Goal: Task Accomplishment & Management: Manage account settings

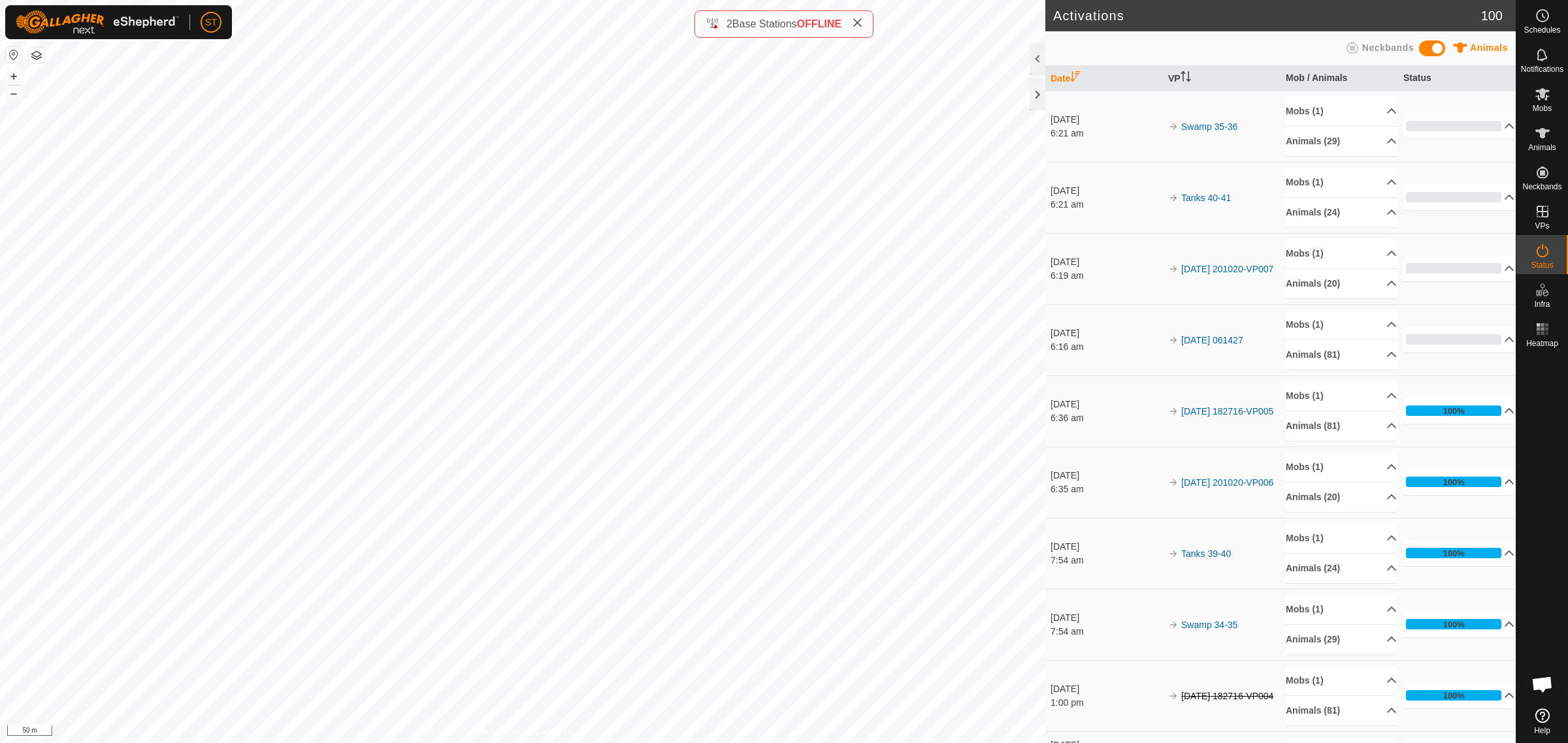
scroll to position [175, 0]
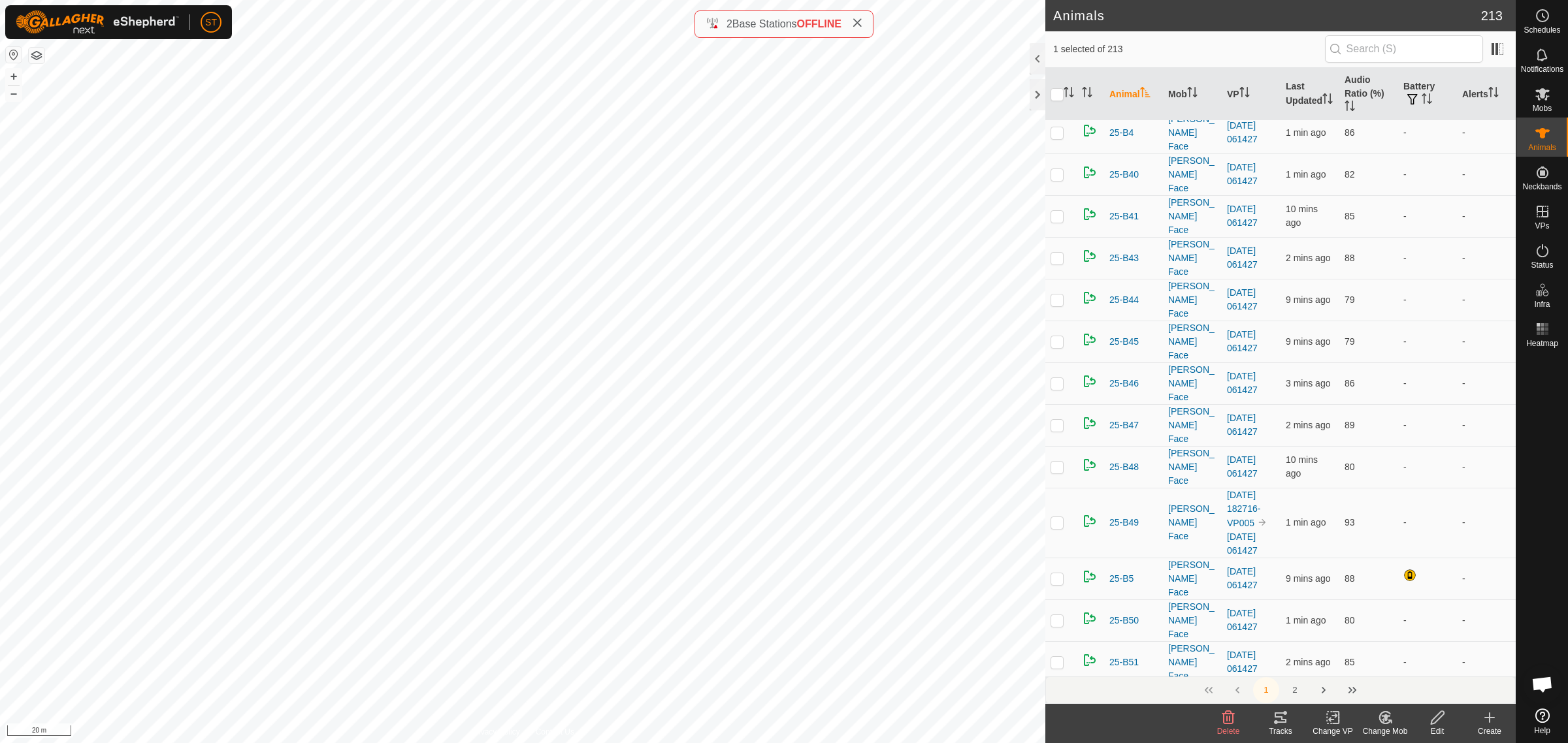
scroll to position [1306, 0]
click at [1539, 92] on icon at bounding box center [1543, 94] width 15 height 12
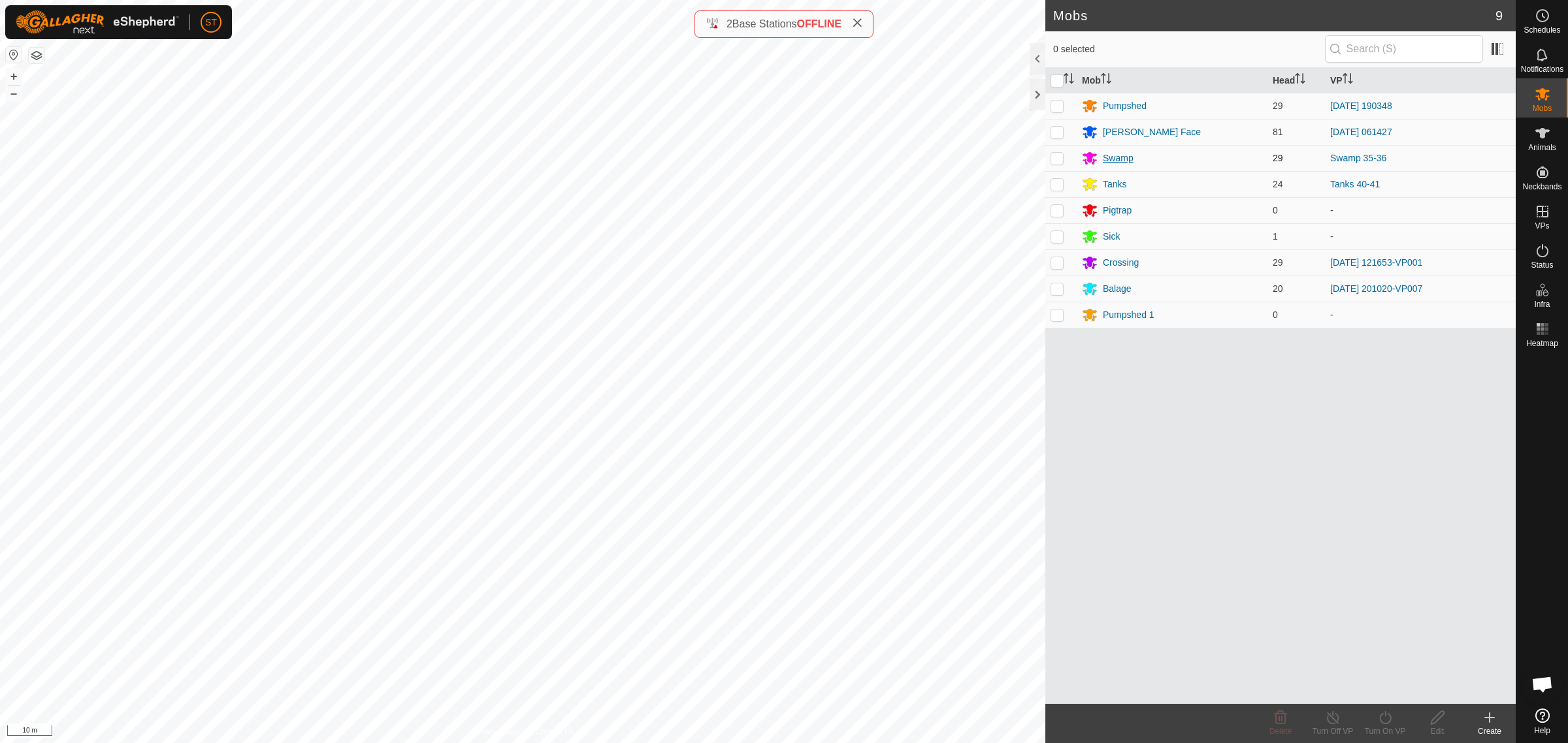
click at [1115, 155] on div "Swamp" at bounding box center [1118, 158] width 31 height 14
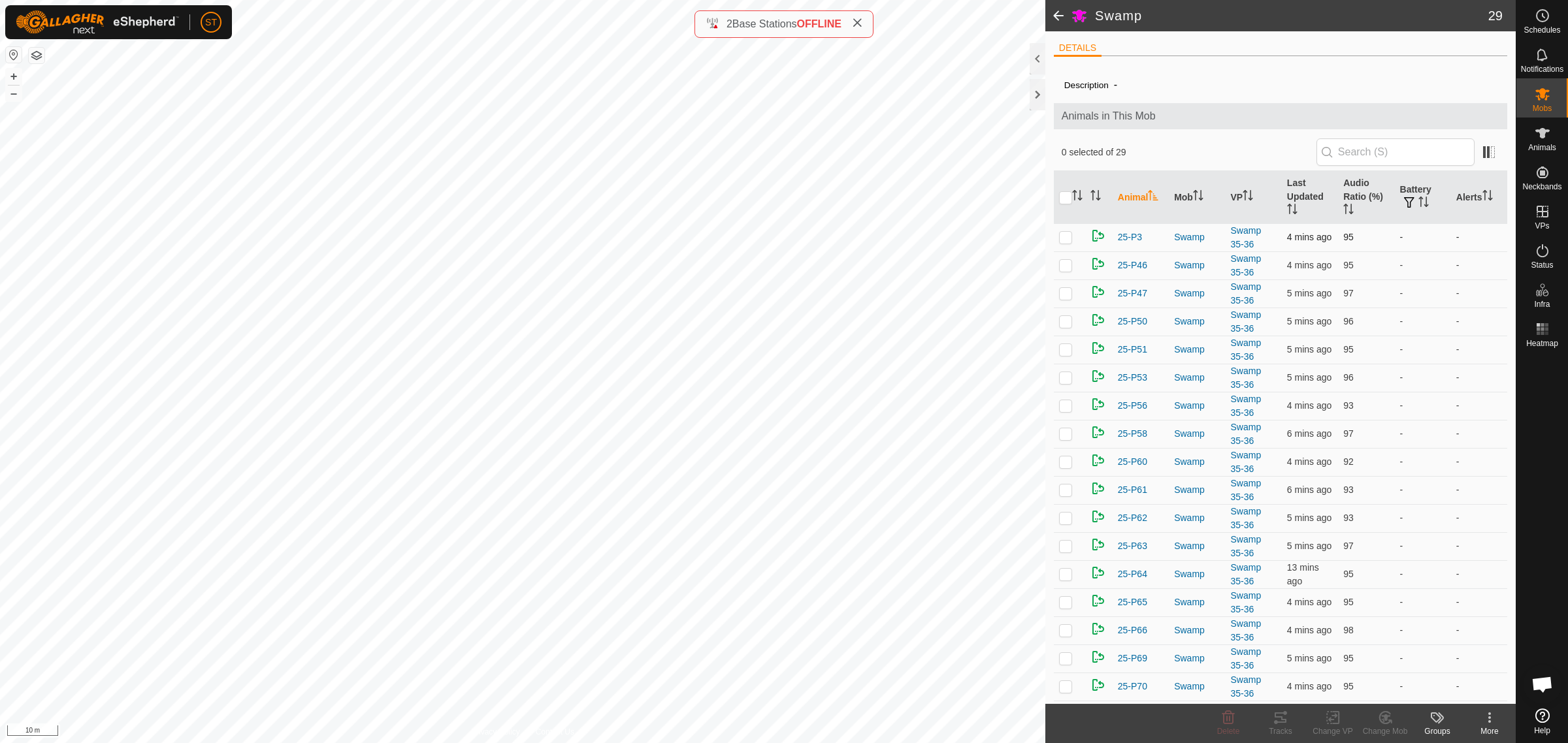
click at [1067, 241] on p-checkbox at bounding box center [1066, 237] width 13 height 10
checkbox input "false"
click at [1065, 268] on p-checkbox at bounding box center [1066, 265] width 13 height 10
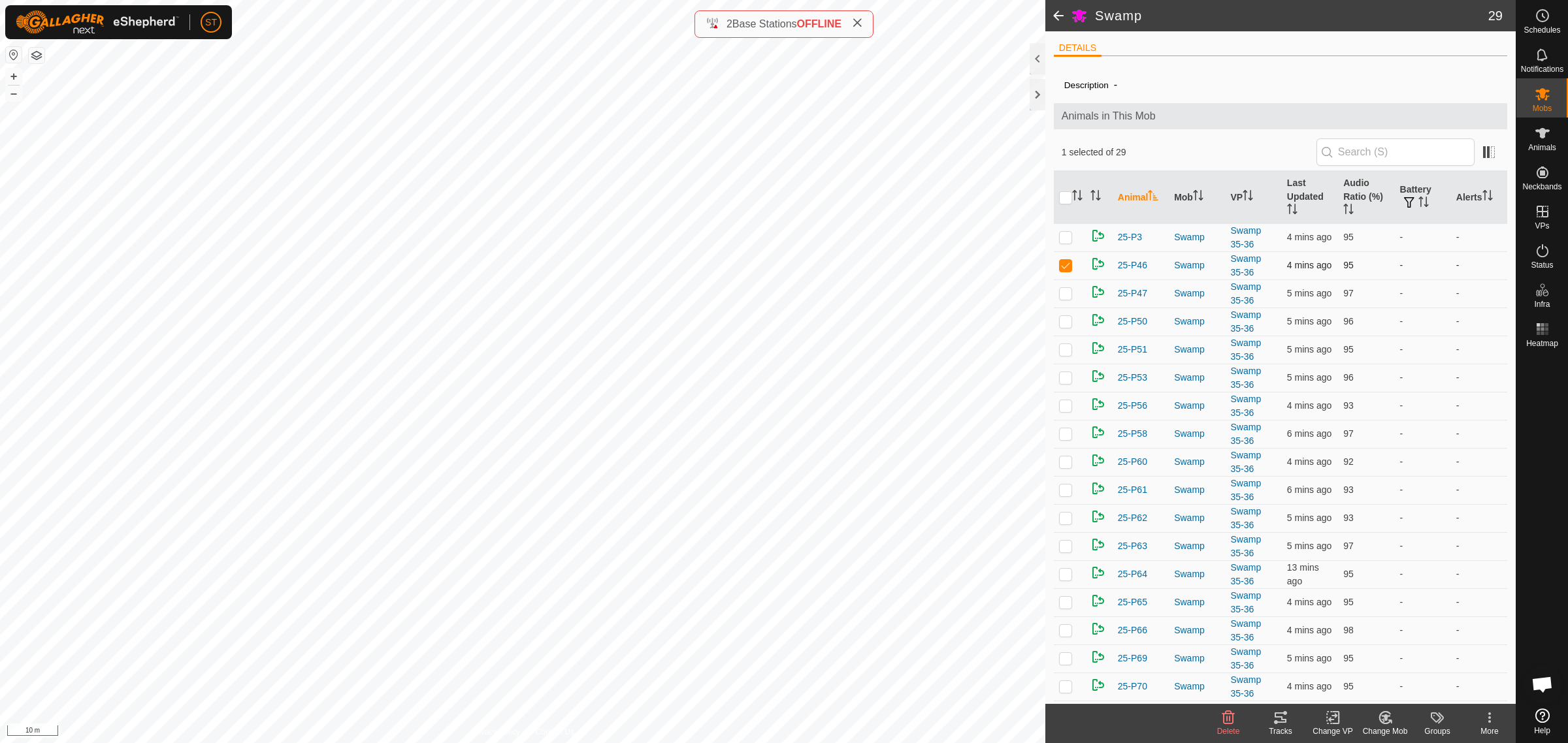
checkbox input "false"
click at [1066, 294] on p-checkbox at bounding box center [1066, 293] width 13 height 10
checkbox input "false"
click at [1065, 325] on p-checkbox at bounding box center [1066, 321] width 13 height 10
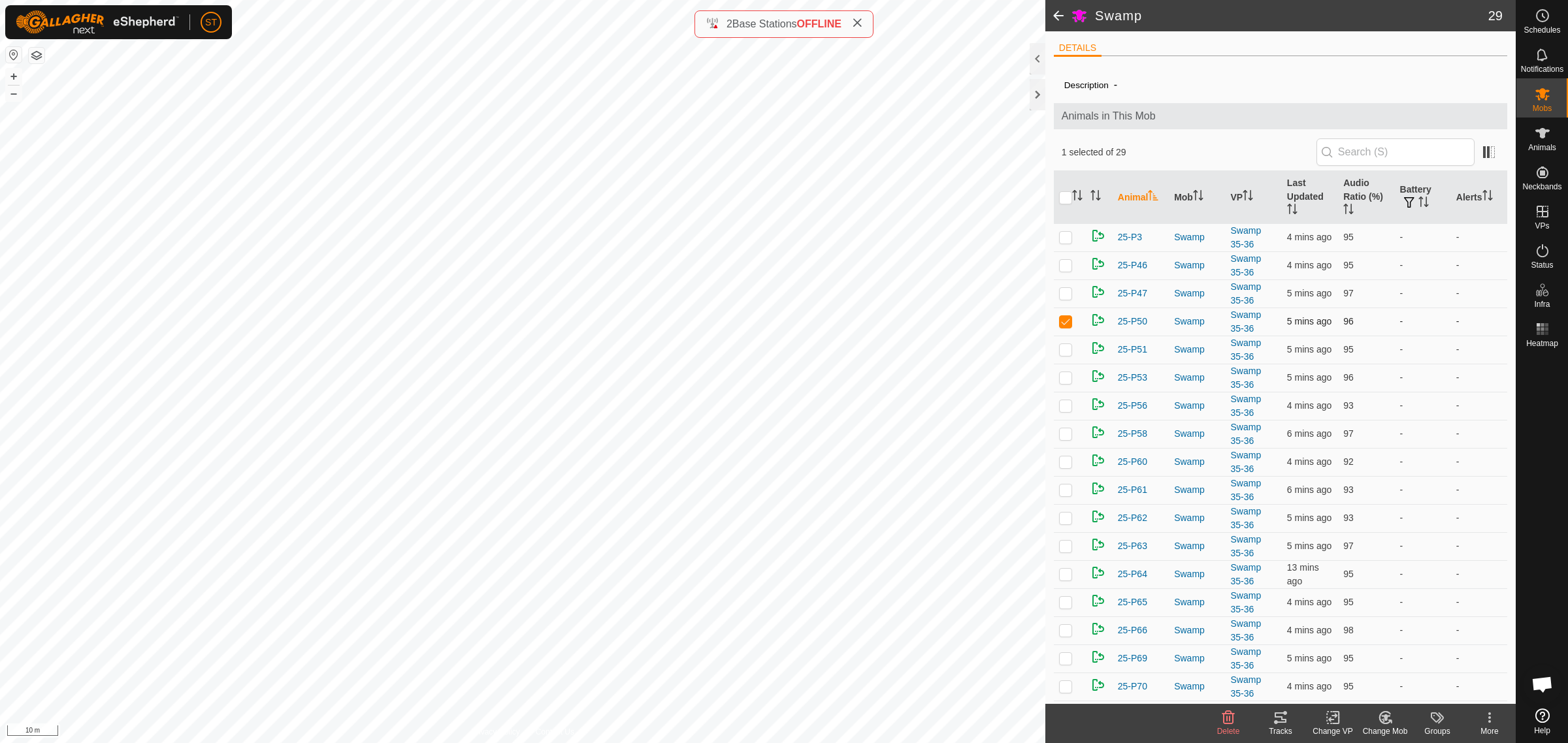
click at [1065, 325] on p-checkbox at bounding box center [1066, 321] width 13 height 10
checkbox input "false"
click at [1066, 351] on p-checkbox at bounding box center [1066, 349] width 13 height 10
checkbox input "false"
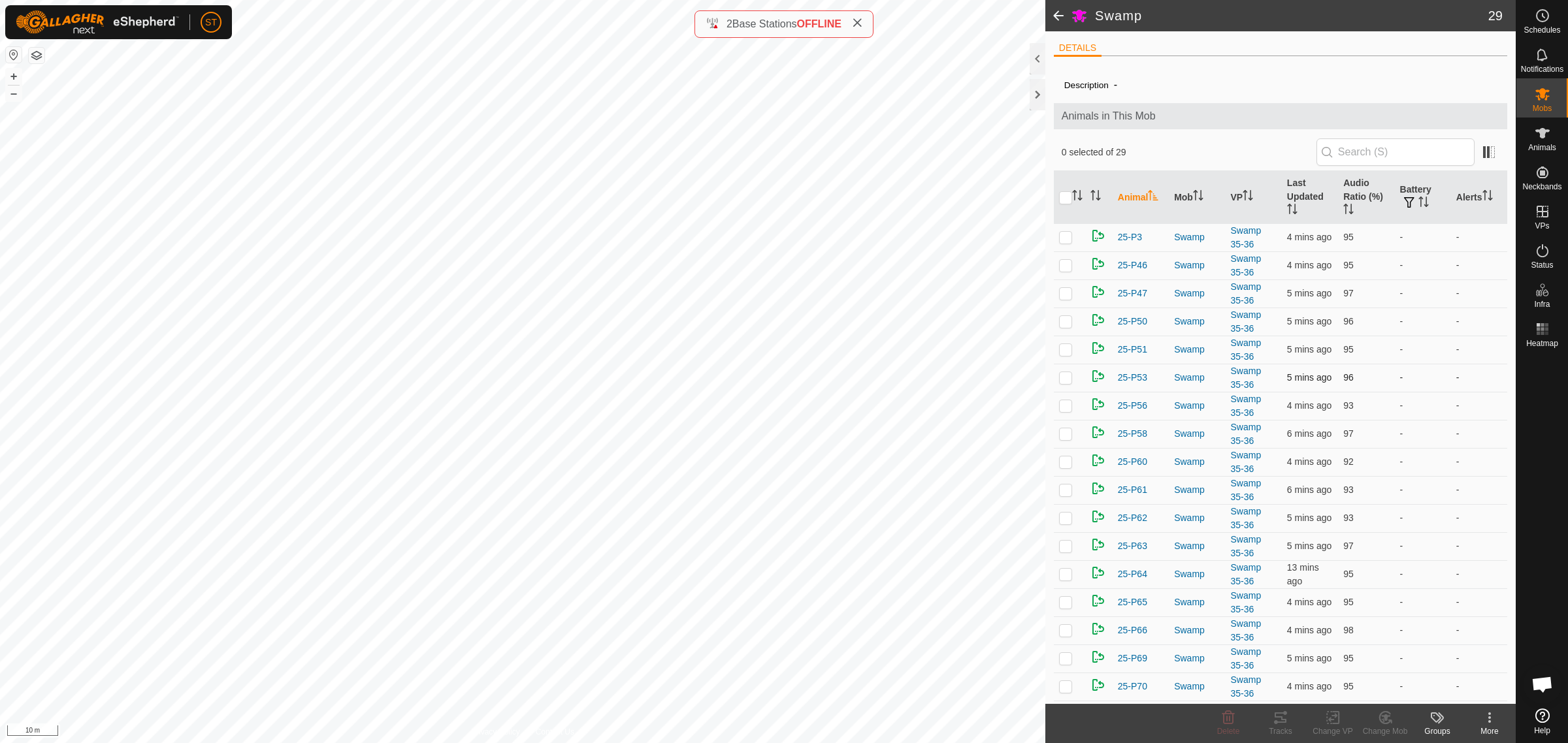
click at [1064, 377] on p-checkbox at bounding box center [1066, 378] width 13 height 10
checkbox input "false"
click at [1068, 406] on p-checkbox at bounding box center [1066, 406] width 13 height 10
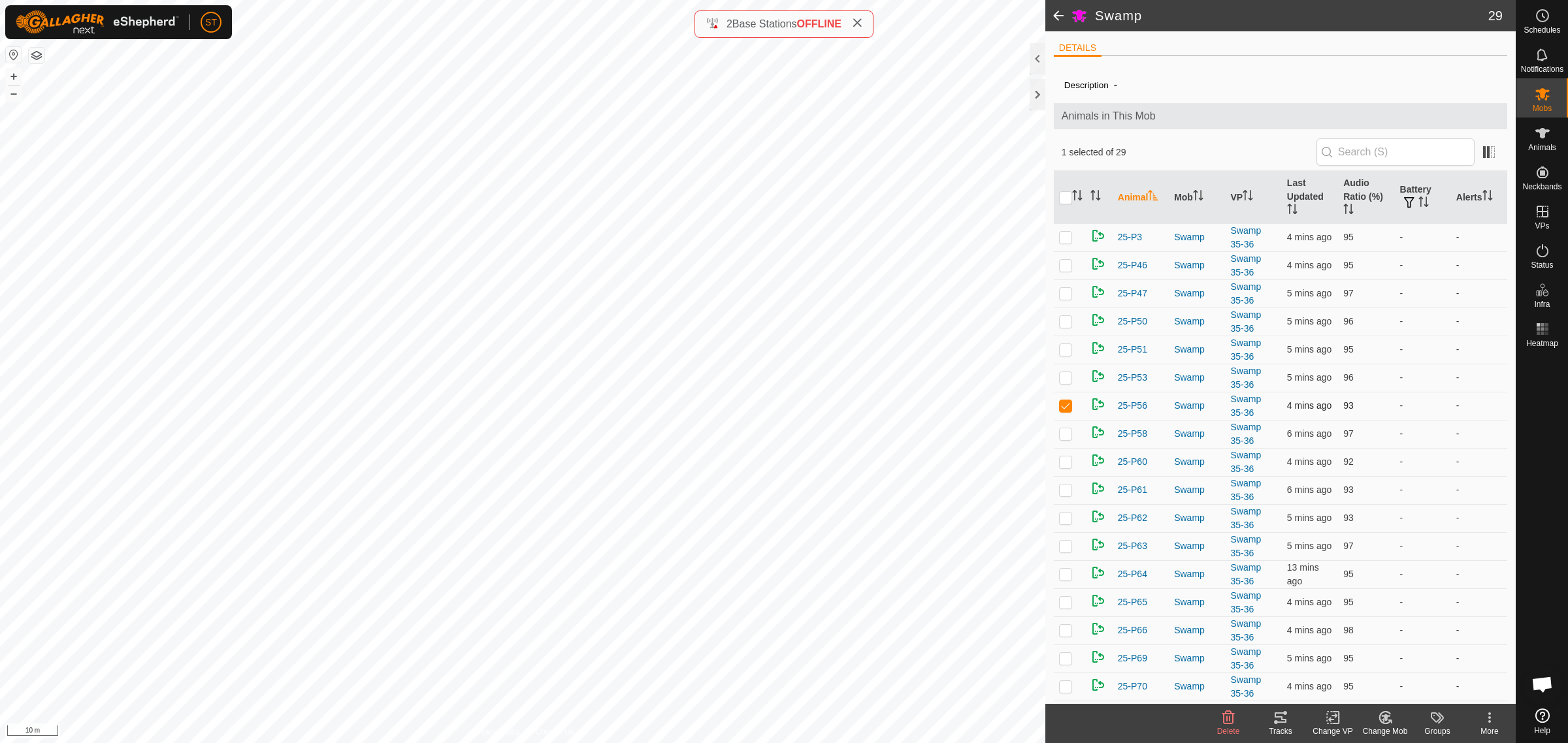
checkbox input "false"
click at [1064, 434] on p-checkbox at bounding box center [1066, 433] width 13 height 10
checkbox input "false"
click at [1066, 465] on p-checkbox at bounding box center [1066, 461] width 13 height 10
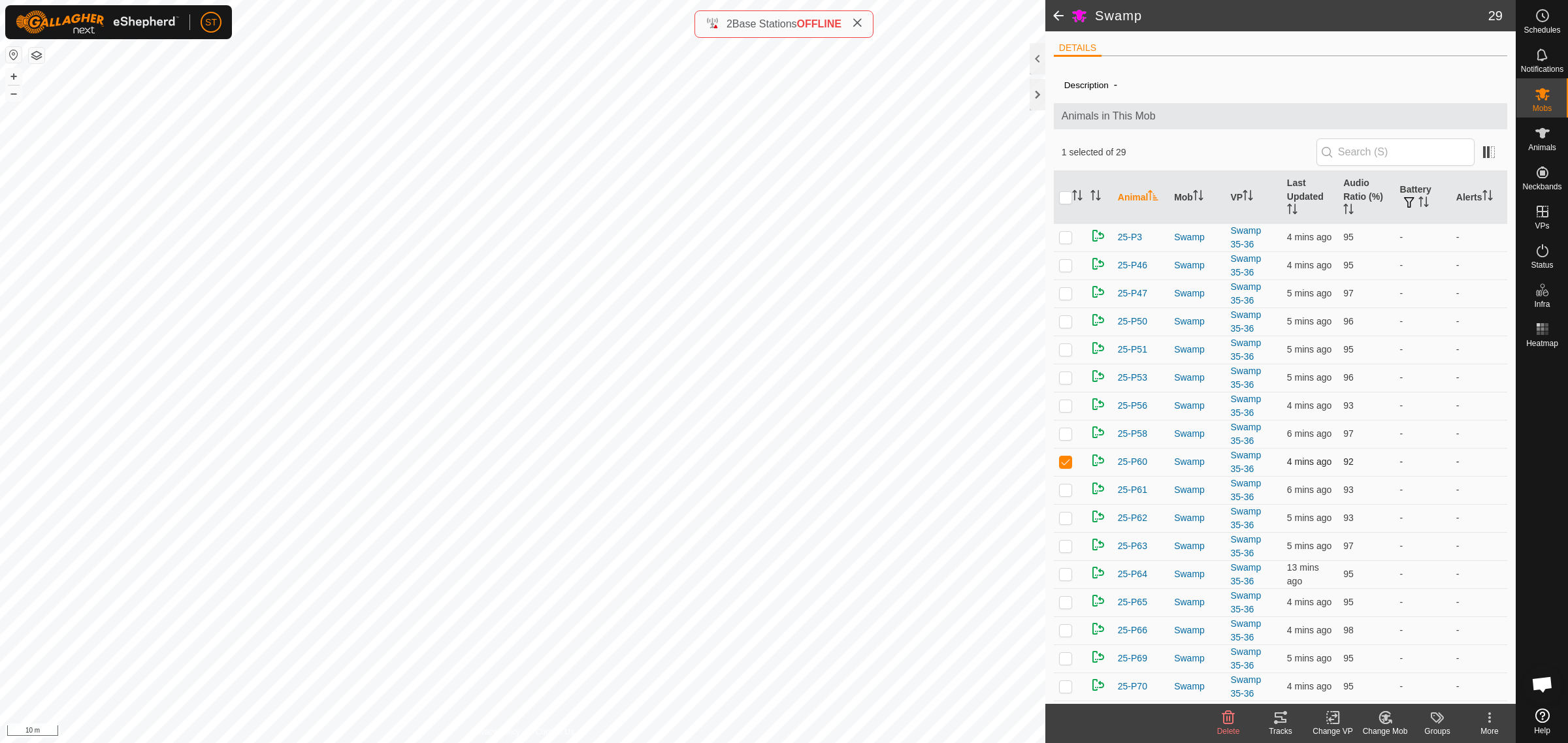
click at [1066, 465] on p-checkbox at bounding box center [1066, 461] width 13 height 10
checkbox input "false"
click at [1065, 492] on p-checkbox at bounding box center [1066, 490] width 13 height 10
checkbox input "false"
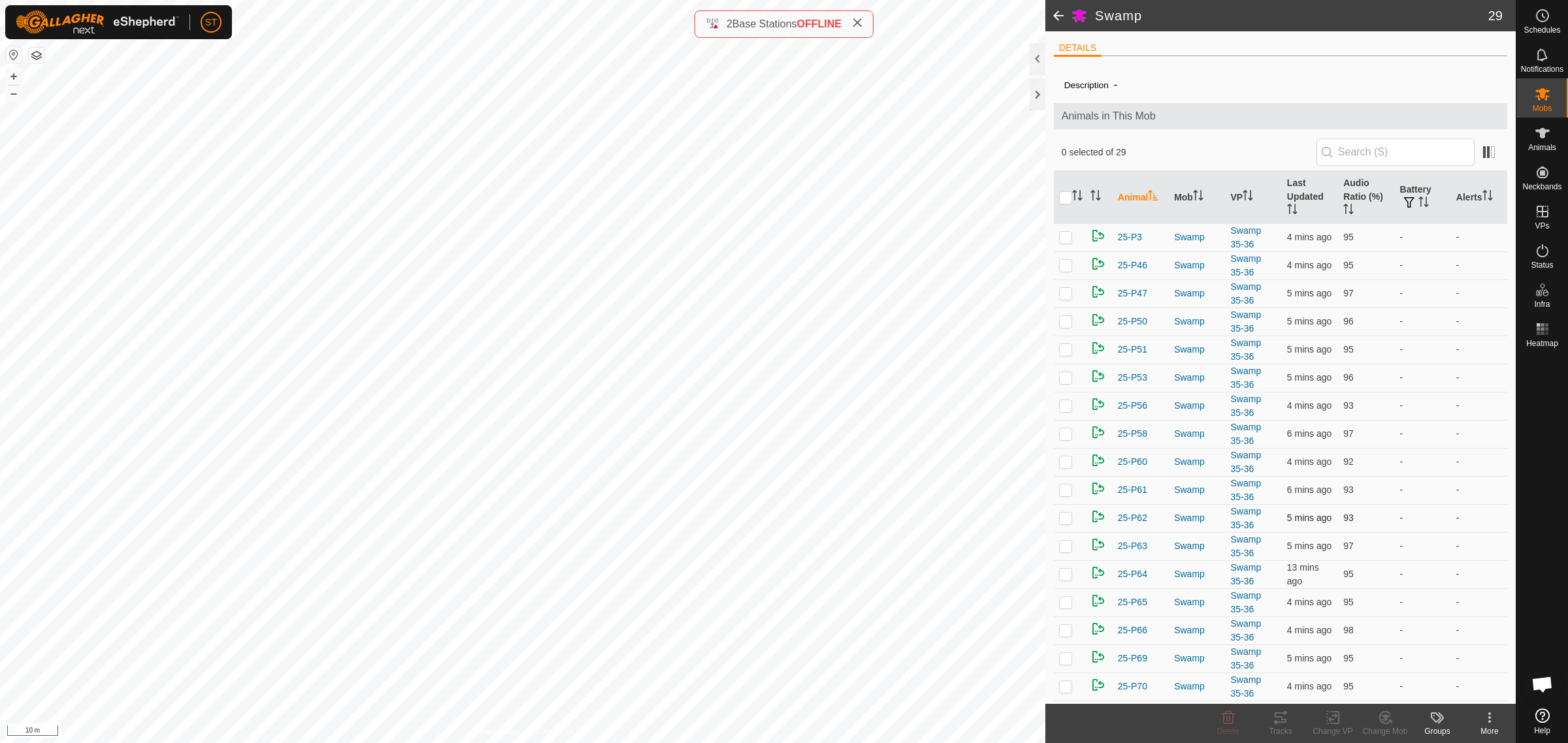
click at [1066, 519] on p-checkbox at bounding box center [1066, 518] width 13 height 10
click at [1066, 518] on p-checkbox at bounding box center [1066, 518] width 13 height 10
checkbox input "false"
click at [1066, 552] on p-checkbox at bounding box center [1066, 546] width 13 height 10
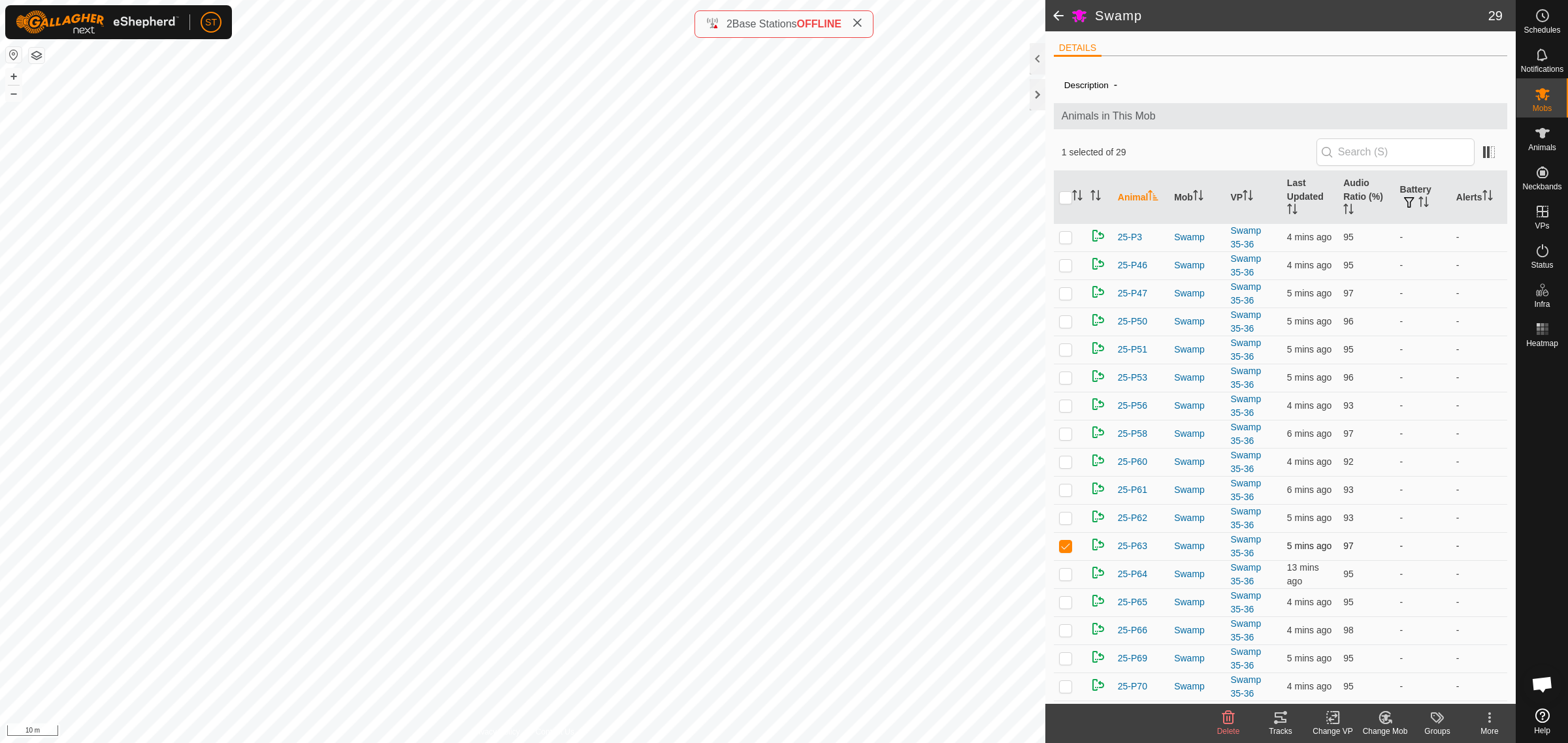
checkbox input "false"
click at [1065, 579] on p-checkbox at bounding box center [1066, 574] width 13 height 10
checkbox input "false"
click at [1066, 603] on p-checkbox at bounding box center [1066, 602] width 13 height 10
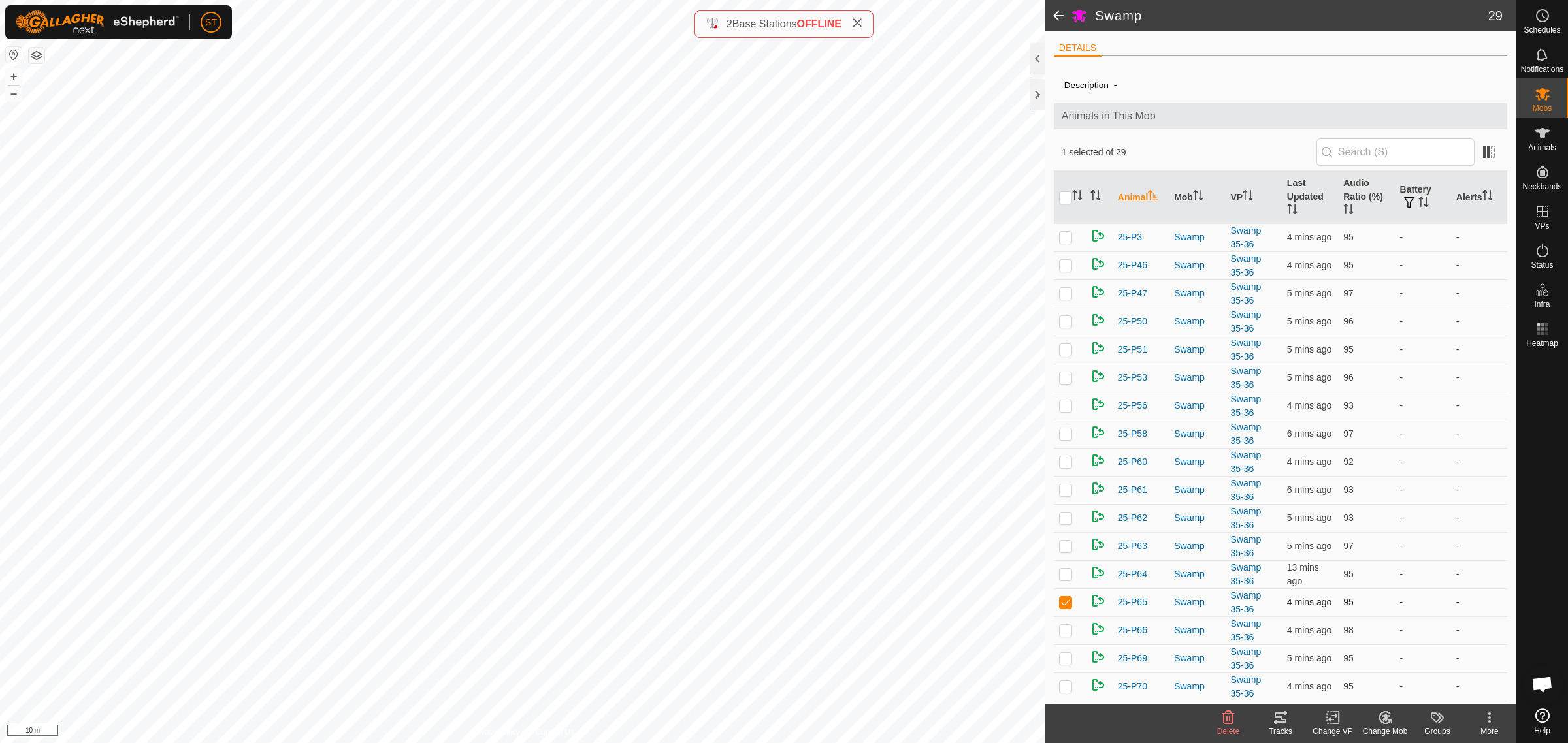
click at [1066, 602] on p-checkbox at bounding box center [1066, 602] width 13 height 10
checkbox input "false"
click at [1064, 634] on p-checkbox at bounding box center [1066, 630] width 13 height 10
checkbox input "false"
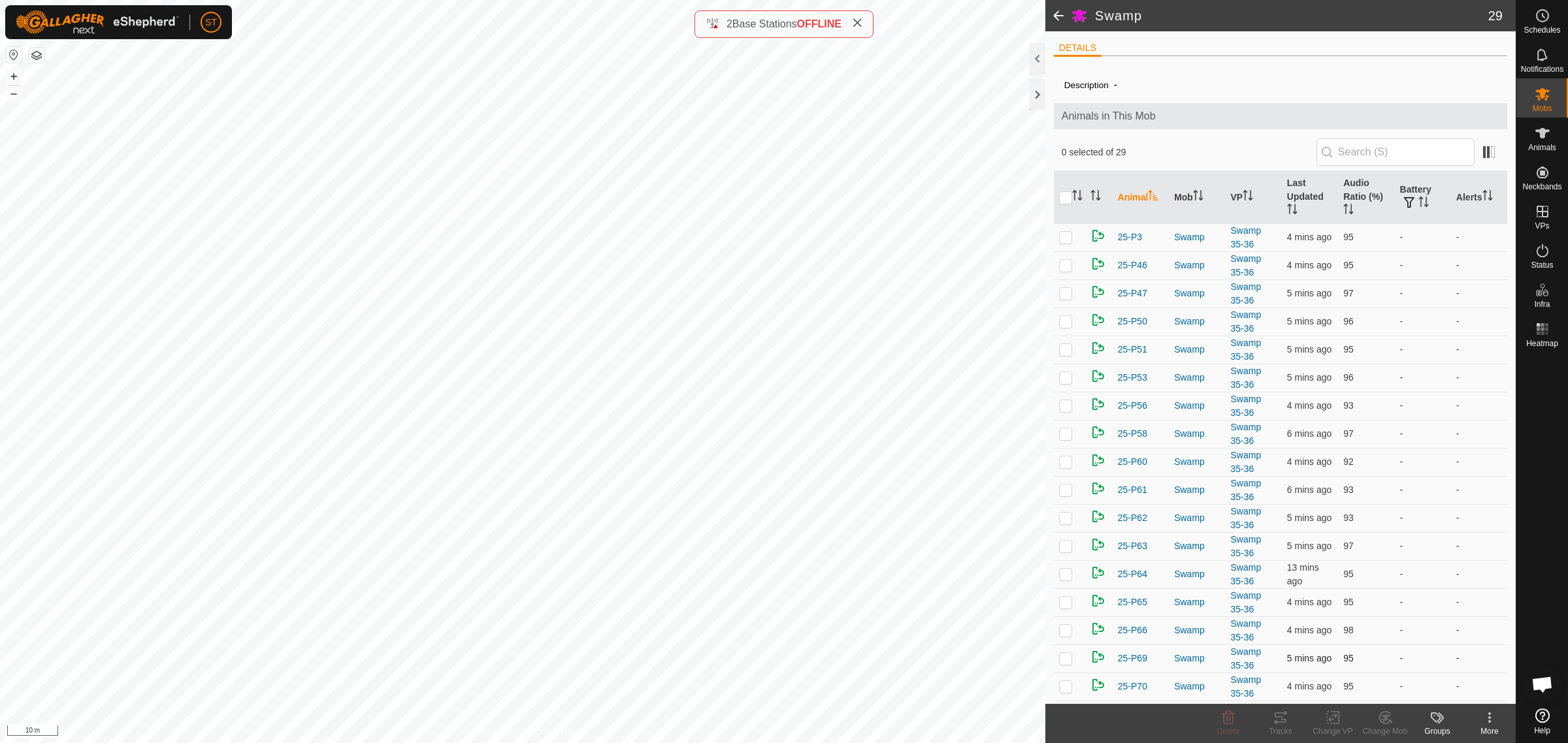
click at [1066, 662] on p-checkbox at bounding box center [1066, 659] width 13 height 10
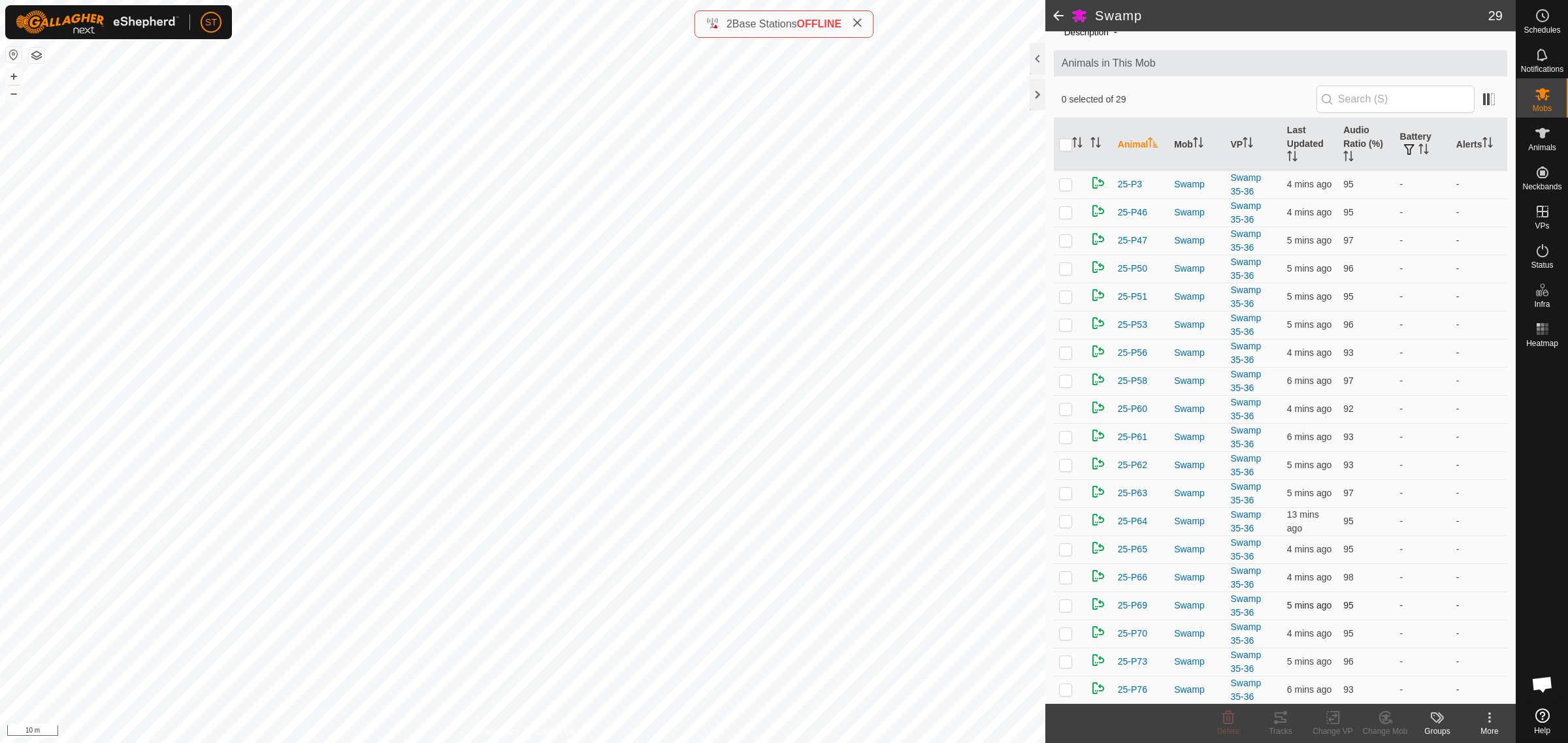
scroll to position [81, 0]
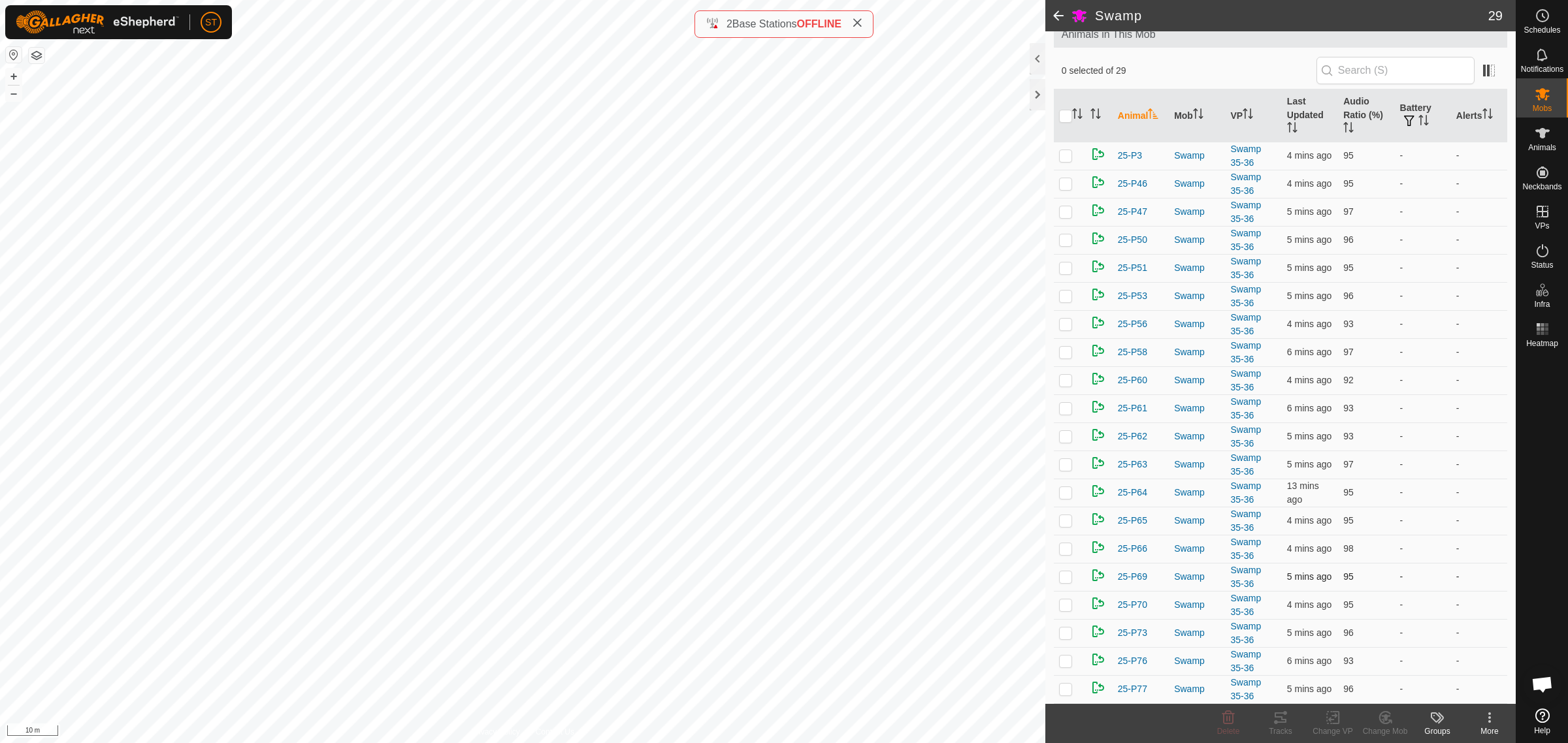
click at [1068, 579] on p-checkbox at bounding box center [1066, 577] width 13 height 10
checkbox input "false"
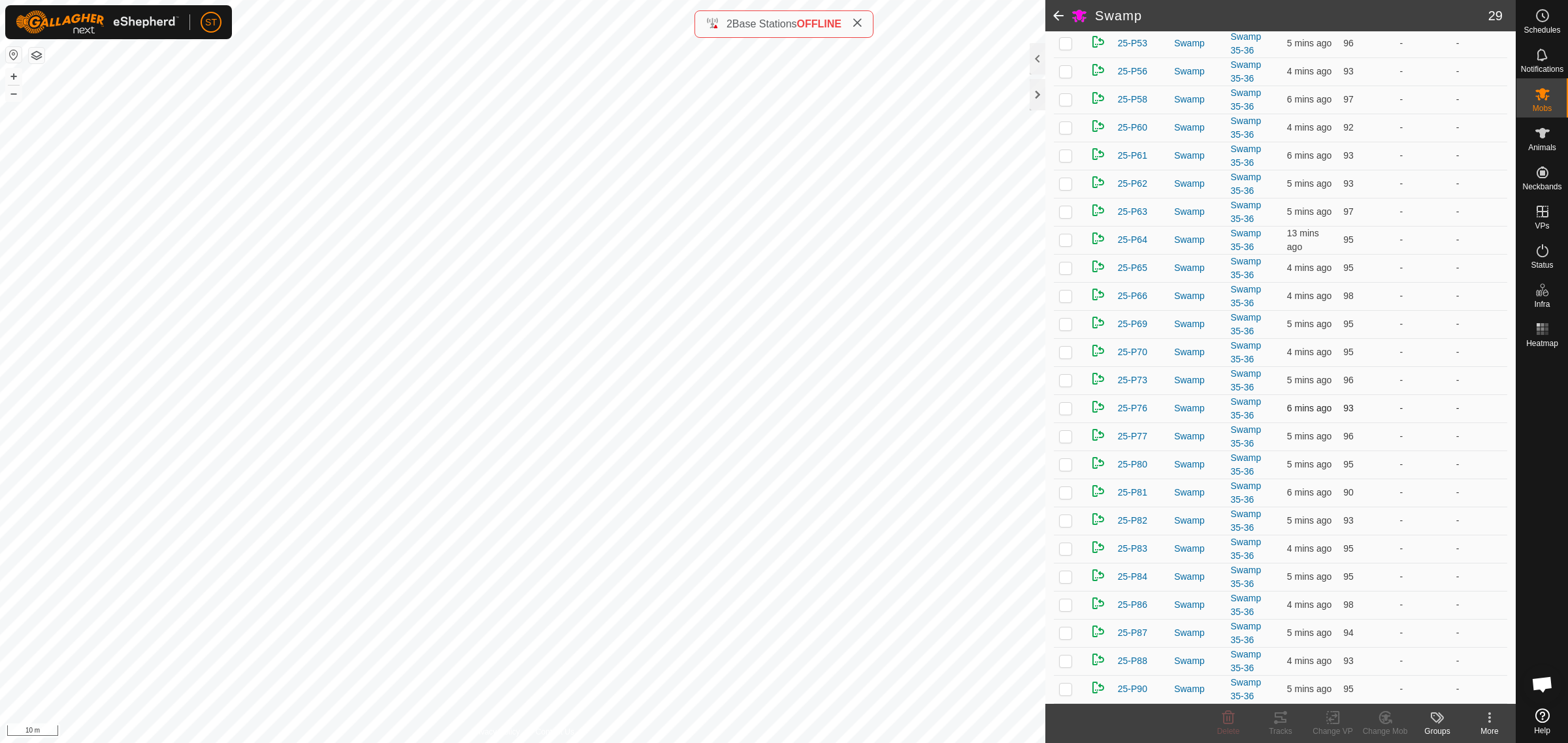
scroll to position [338, 0]
click at [1066, 268] on p-checkbox at bounding box center [1066, 268] width 13 height 10
checkbox input "false"
click at [1066, 238] on p-checkbox at bounding box center [1066, 240] width 13 height 10
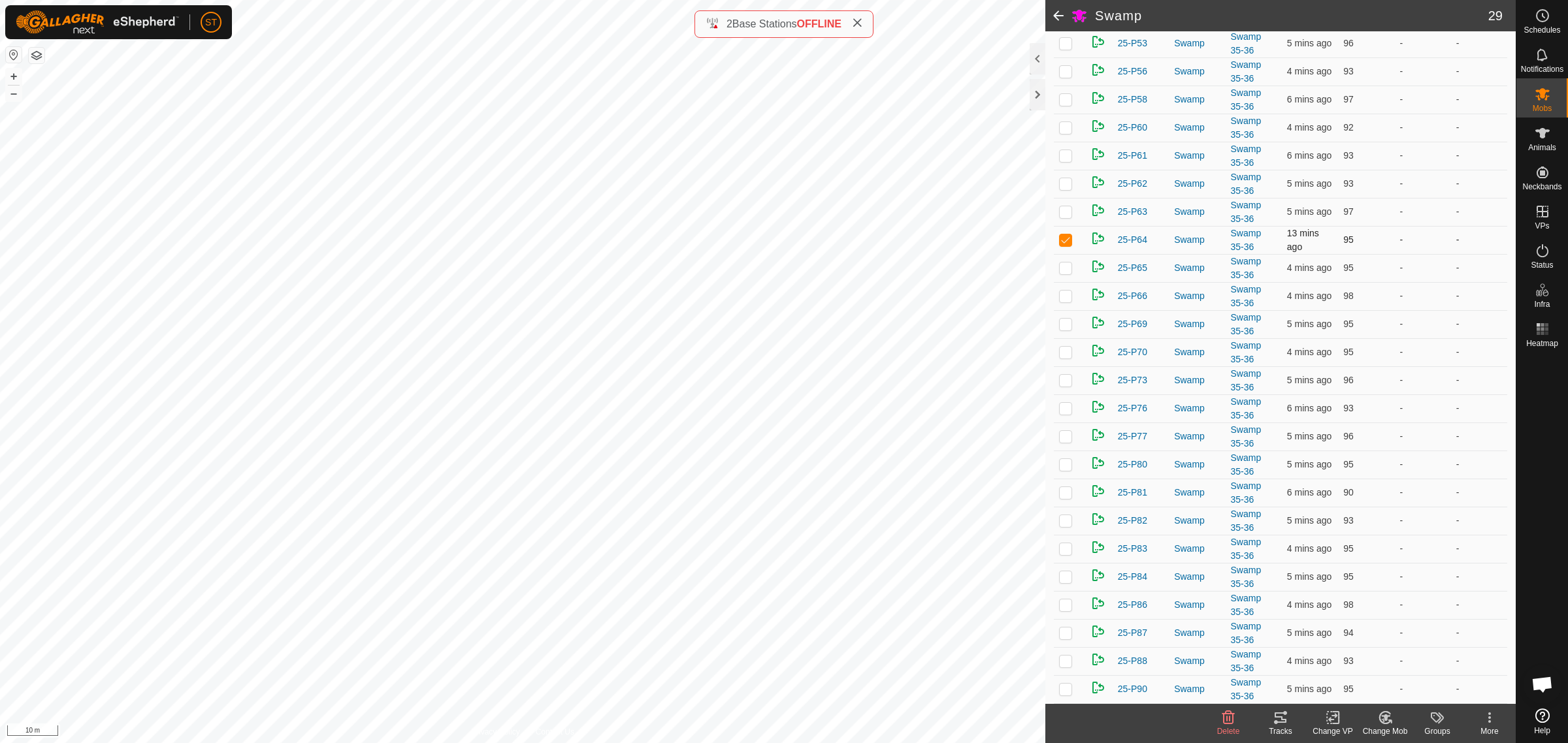
click at [1066, 238] on p-checkbox at bounding box center [1066, 240] width 13 height 10
checkbox input "false"
click at [1065, 263] on p-checkbox at bounding box center [1066, 268] width 13 height 10
checkbox input "false"
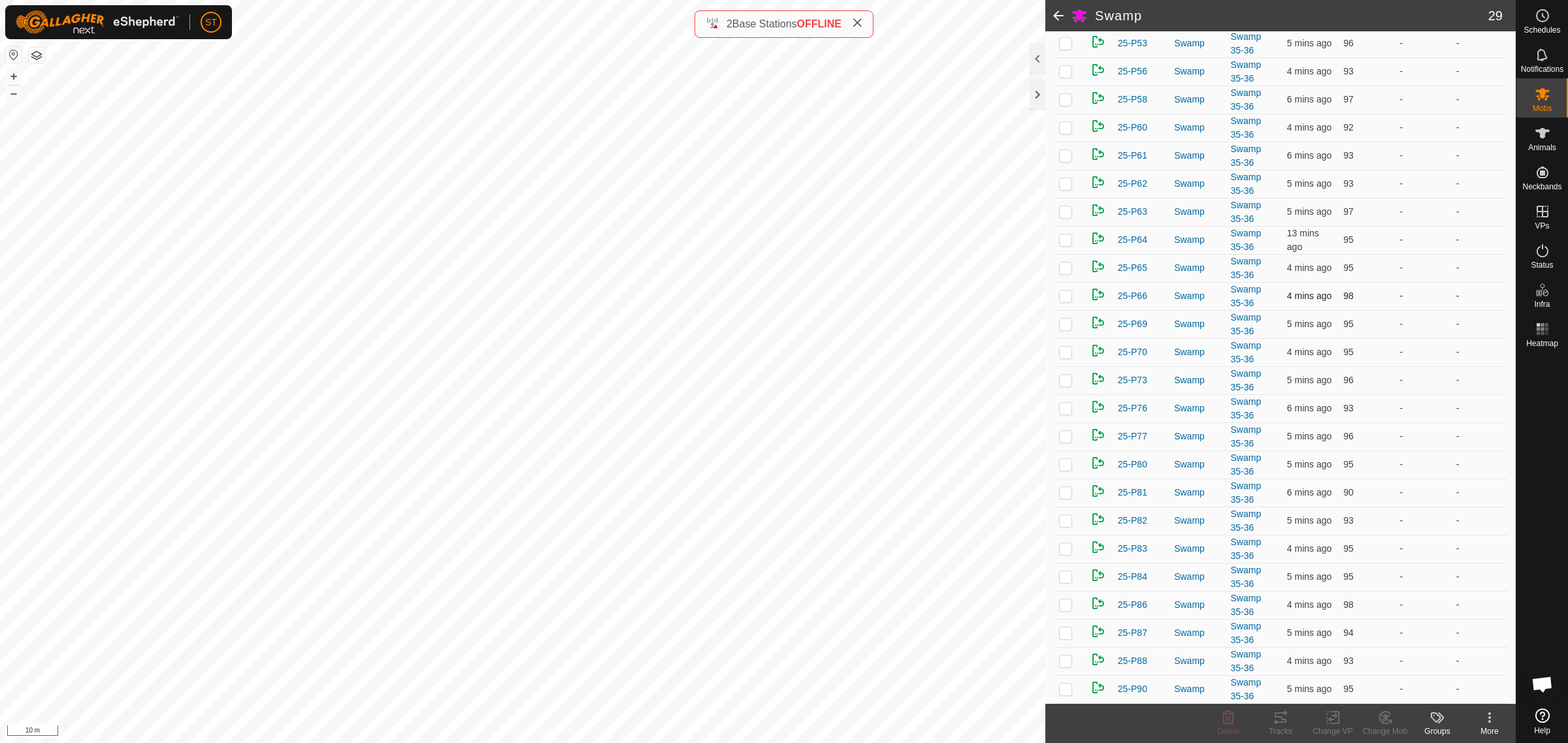
click at [1067, 294] on p-checkbox at bounding box center [1066, 296] width 13 height 10
checkbox input "false"
click at [1066, 324] on p-checkbox at bounding box center [1066, 324] width 13 height 10
click at [1066, 322] on p-checkbox at bounding box center [1066, 324] width 13 height 10
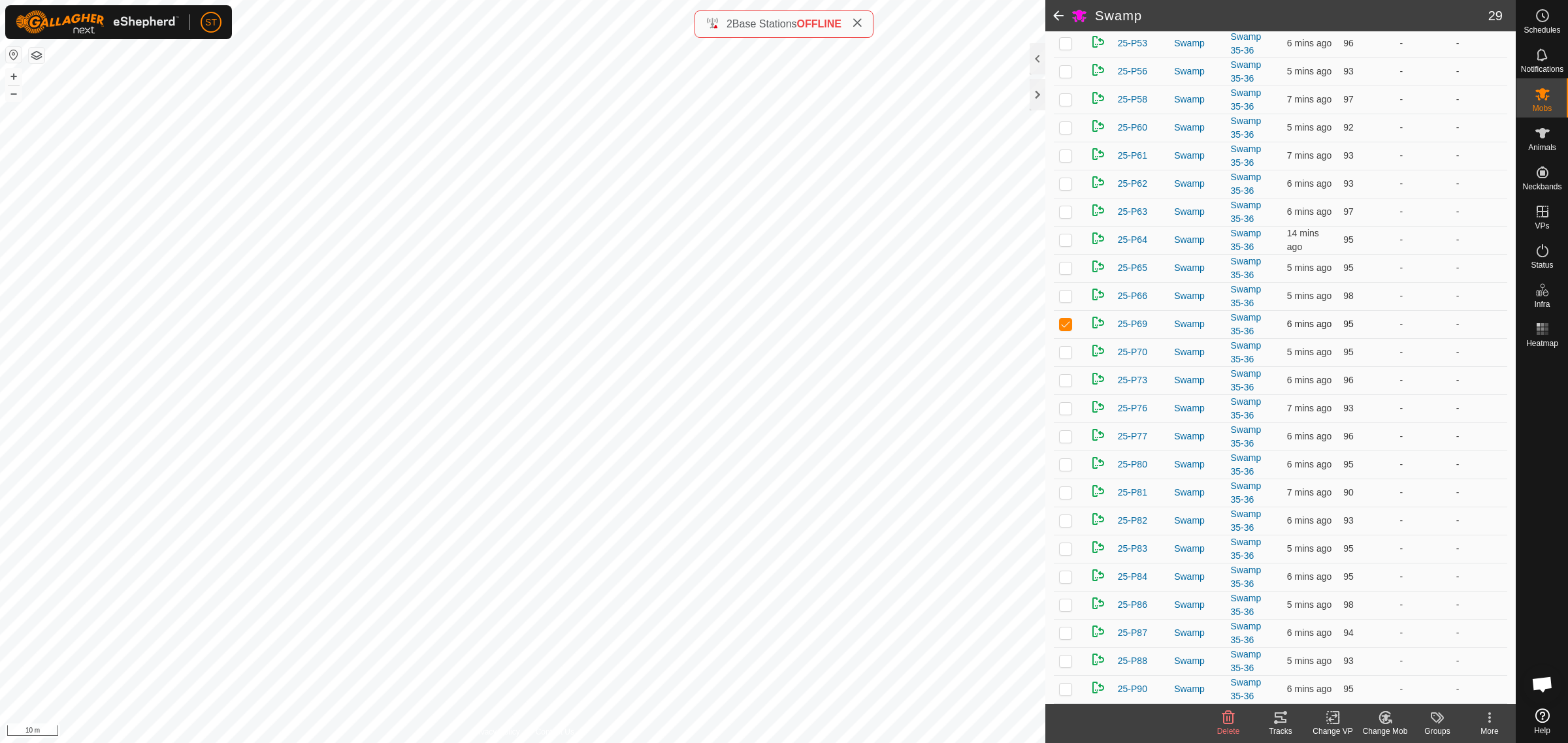
checkbox input "false"
click at [1066, 348] on p-checkbox at bounding box center [1066, 352] width 13 height 10
click at [1066, 347] on p-checkbox at bounding box center [1066, 352] width 13 height 10
checkbox input "false"
click at [1066, 377] on p-checkbox at bounding box center [1066, 380] width 13 height 10
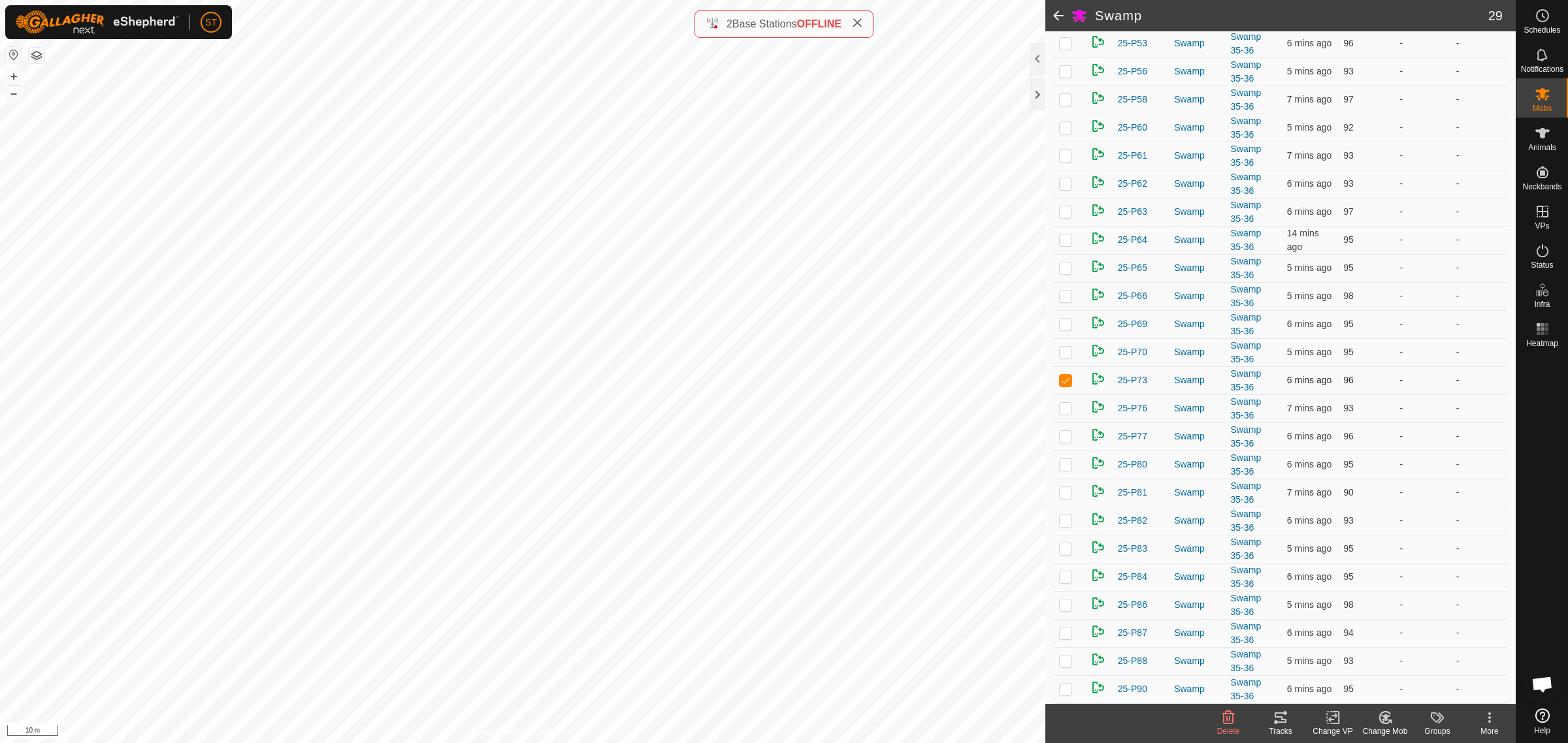
click at [1066, 376] on p-checkbox at bounding box center [1066, 380] width 13 height 10
checkbox input "false"
click at [1065, 409] on p-checkbox at bounding box center [1066, 408] width 13 height 10
click at [1065, 407] on p-checkbox at bounding box center [1066, 408] width 13 height 10
checkbox input "false"
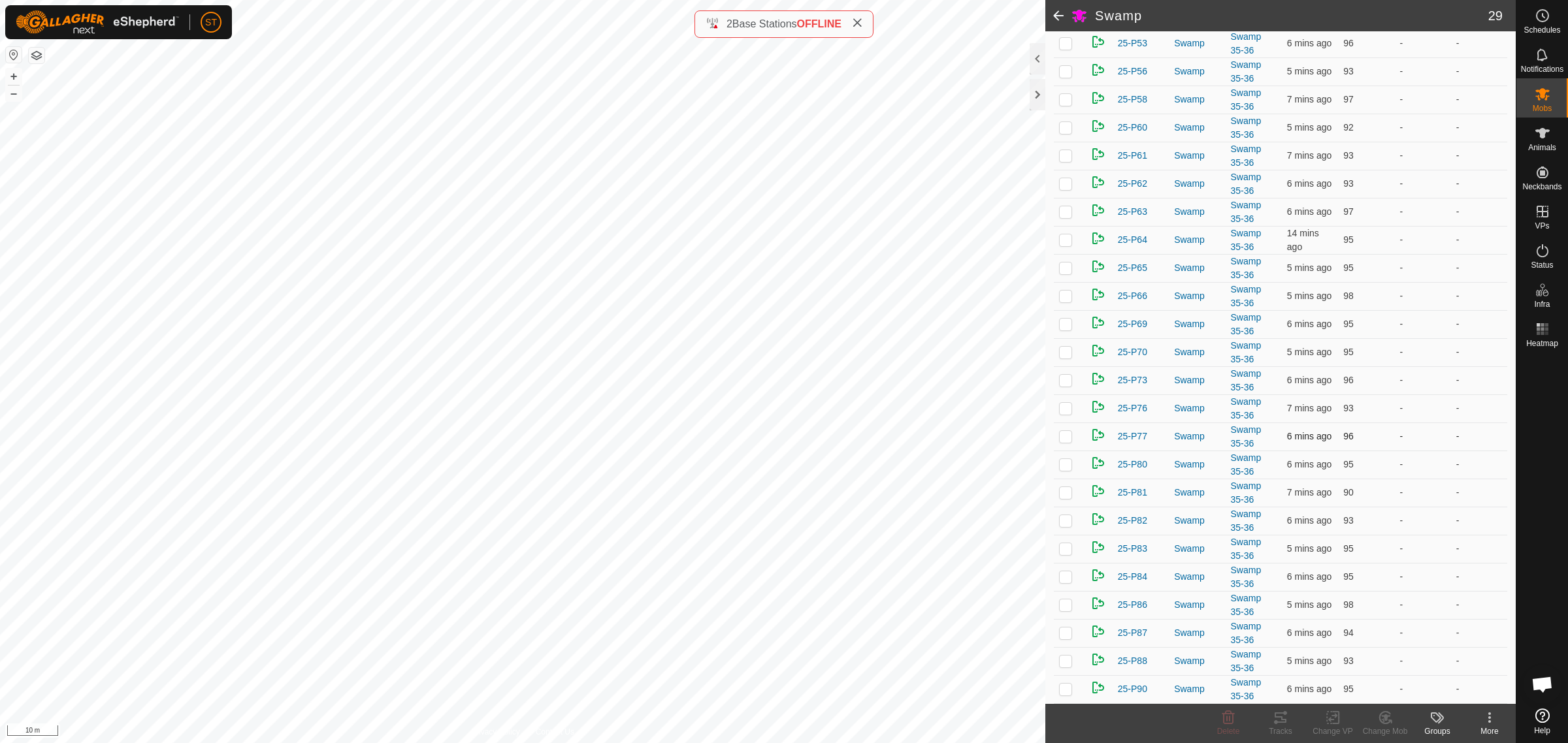
click at [1066, 436] on p-checkbox at bounding box center [1066, 436] width 13 height 10
checkbox input "false"
click at [1065, 462] on p-checkbox at bounding box center [1066, 464] width 13 height 10
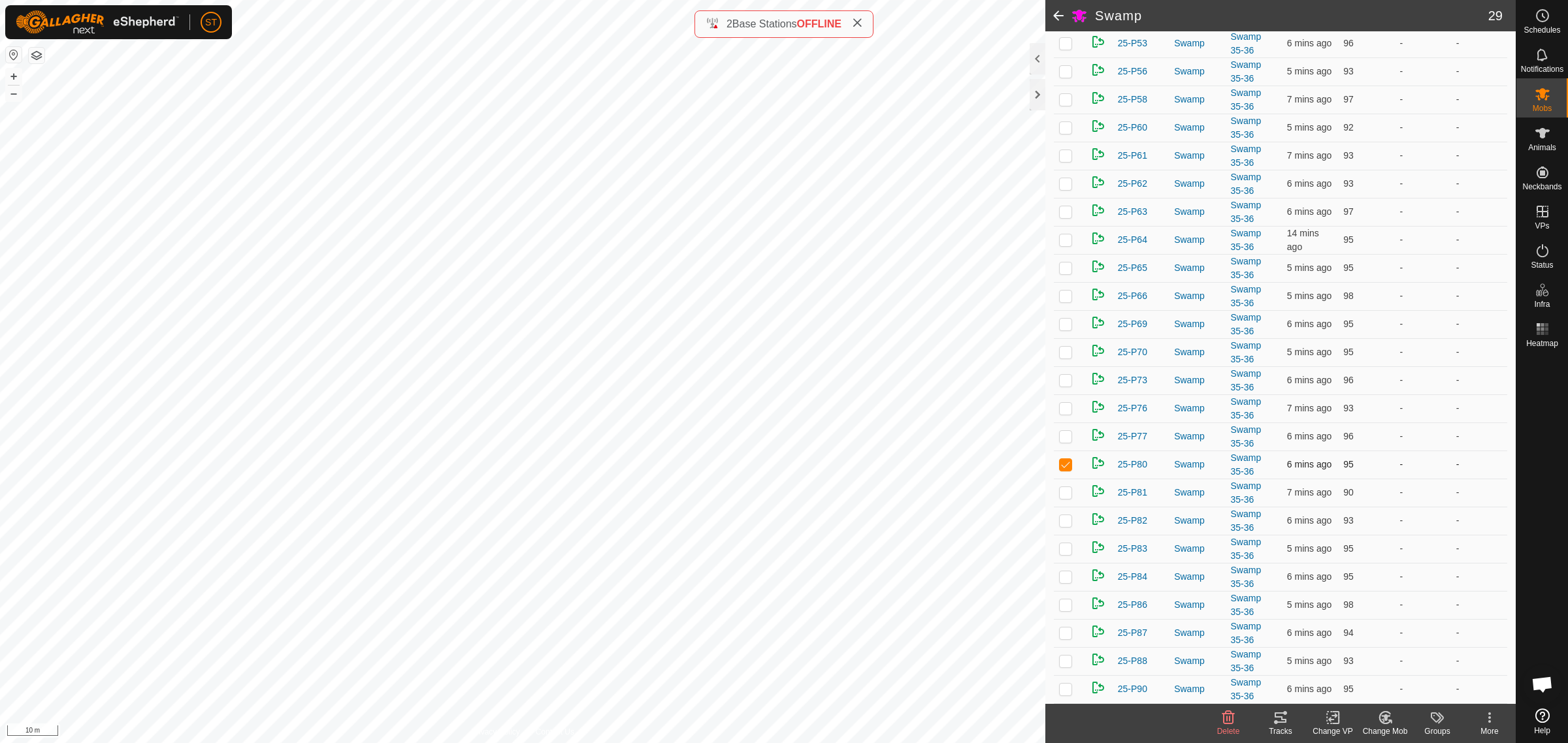
checkbox input "false"
click at [1064, 494] on p-checkbox at bounding box center [1066, 492] width 13 height 10
checkbox input "false"
click at [1064, 522] on p-checkbox at bounding box center [1066, 521] width 13 height 10
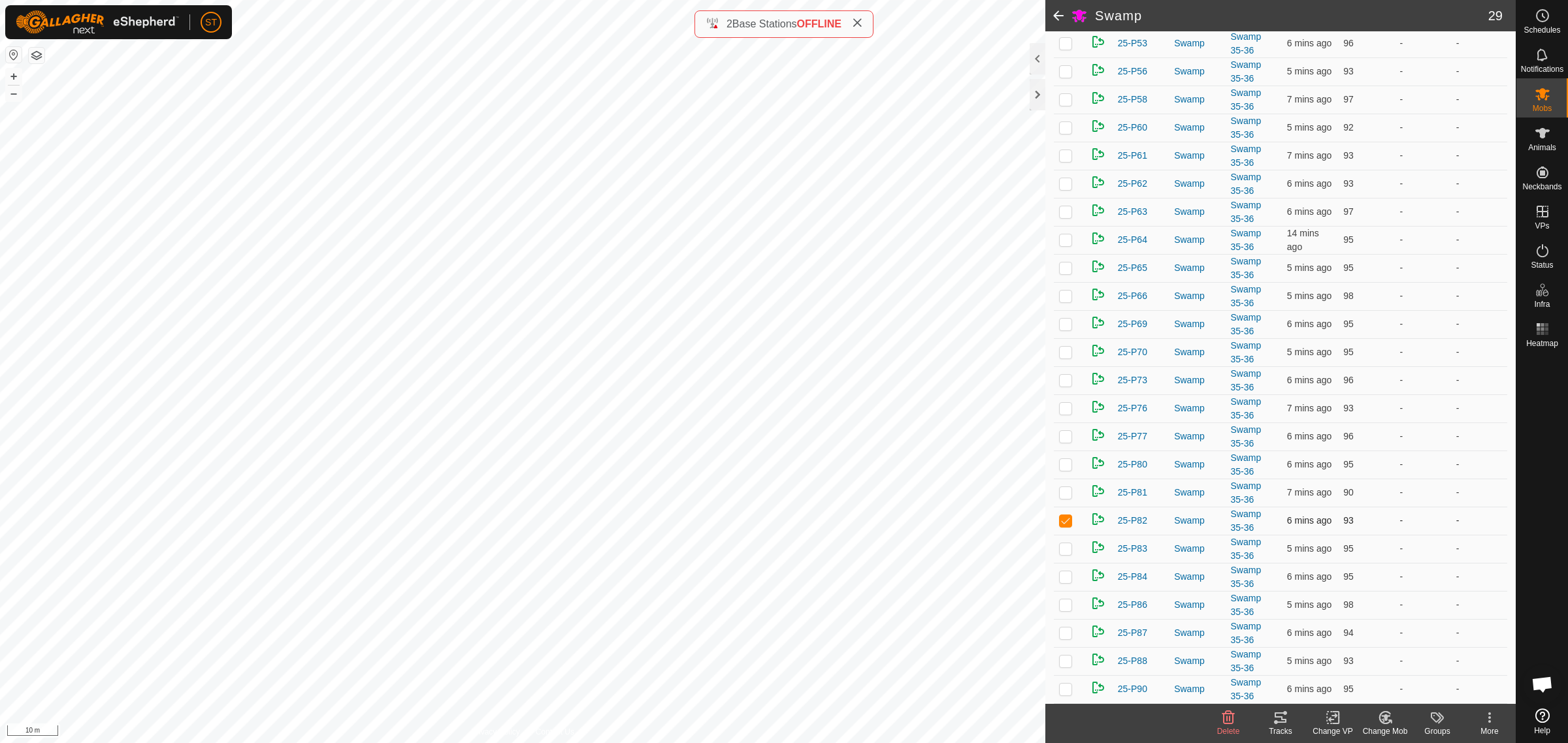
click at [1064, 522] on p-checkbox at bounding box center [1066, 521] width 13 height 10
checkbox input "false"
click at [1065, 549] on p-checkbox at bounding box center [1066, 549] width 13 height 10
checkbox input "false"
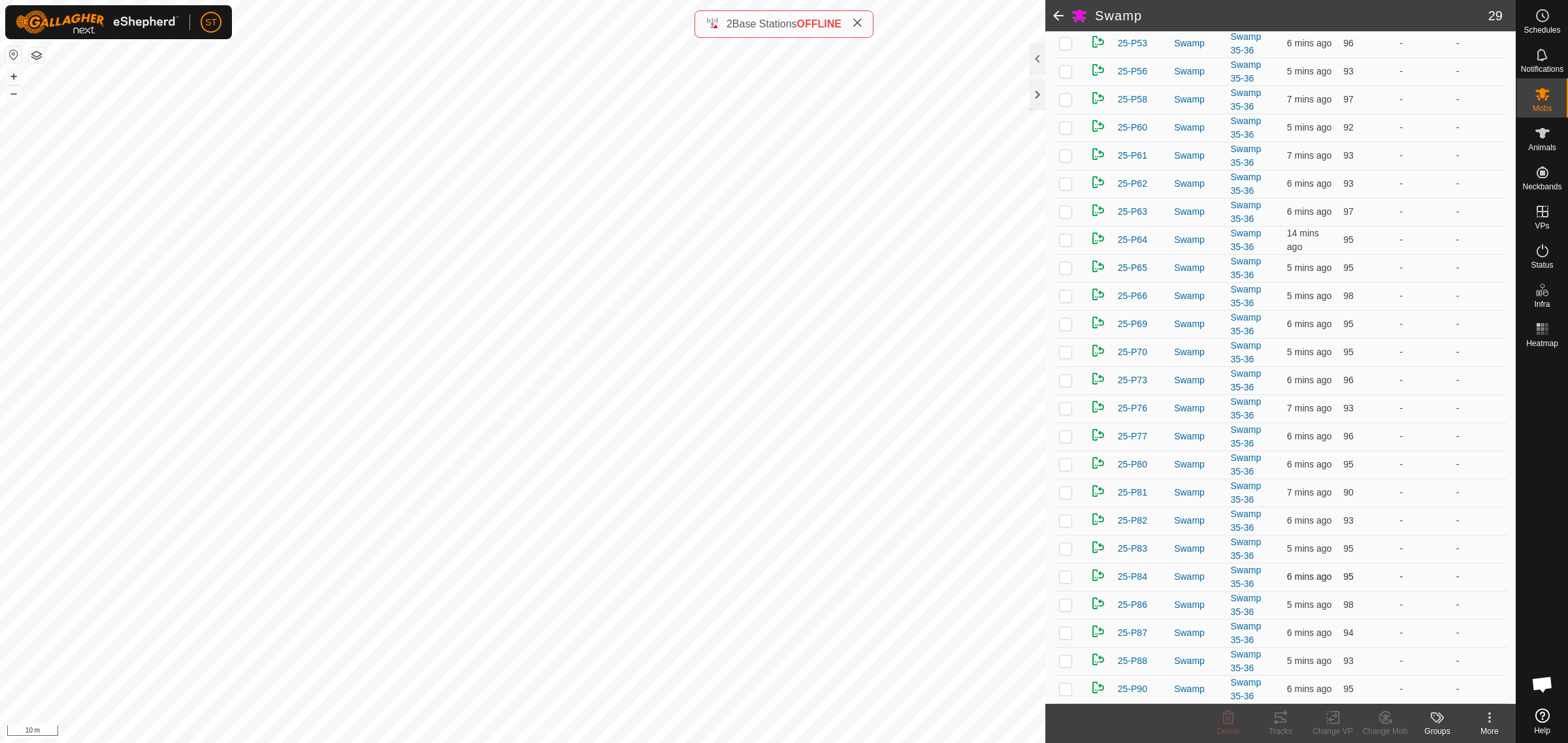
click at [1064, 576] on p-checkbox at bounding box center [1066, 577] width 13 height 10
checkbox input "false"
click at [1069, 603] on p-checkbox at bounding box center [1066, 604] width 13 height 10
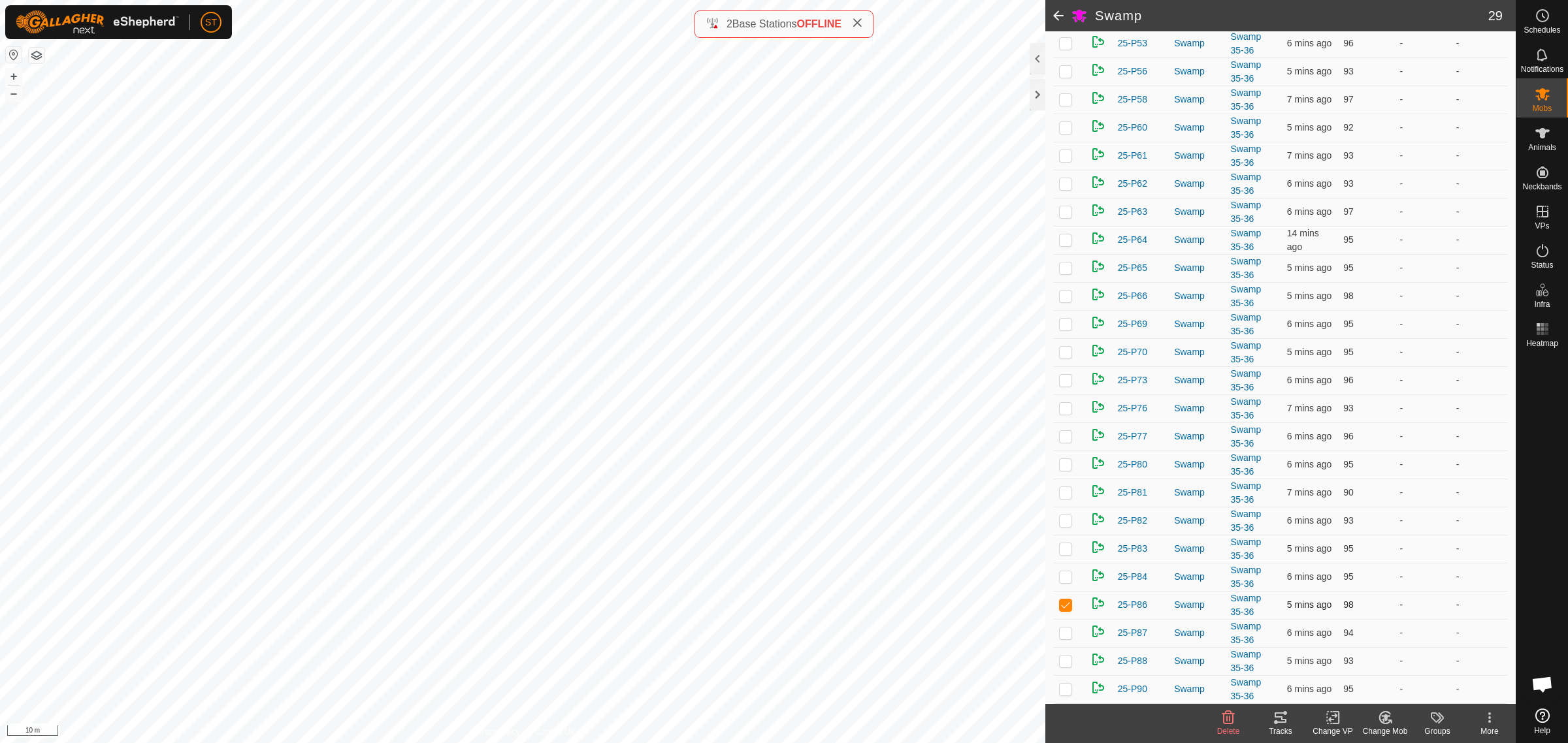
checkbox input "false"
click at [1063, 632] on p-checkbox at bounding box center [1066, 633] width 13 height 10
checkbox input "false"
click at [1065, 661] on p-checkbox at bounding box center [1066, 661] width 13 height 10
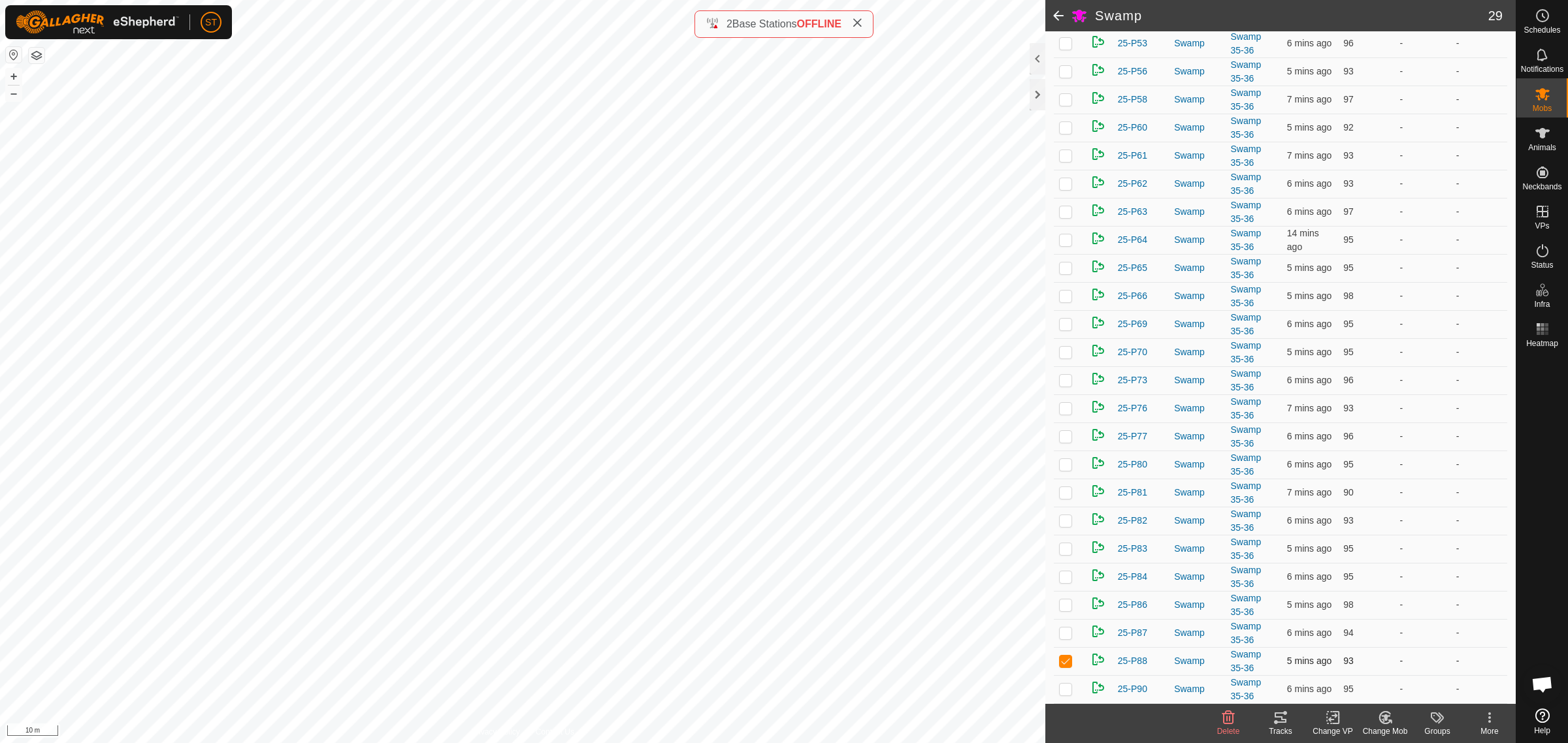
click at [1065, 661] on p-checkbox at bounding box center [1066, 661] width 13 height 10
checkbox input "false"
click at [1069, 689] on p-checkbox at bounding box center [1066, 689] width 13 height 10
click at [1068, 687] on p-checkbox at bounding box center [1066, 689] width 13 height 10
checkbox input "false"
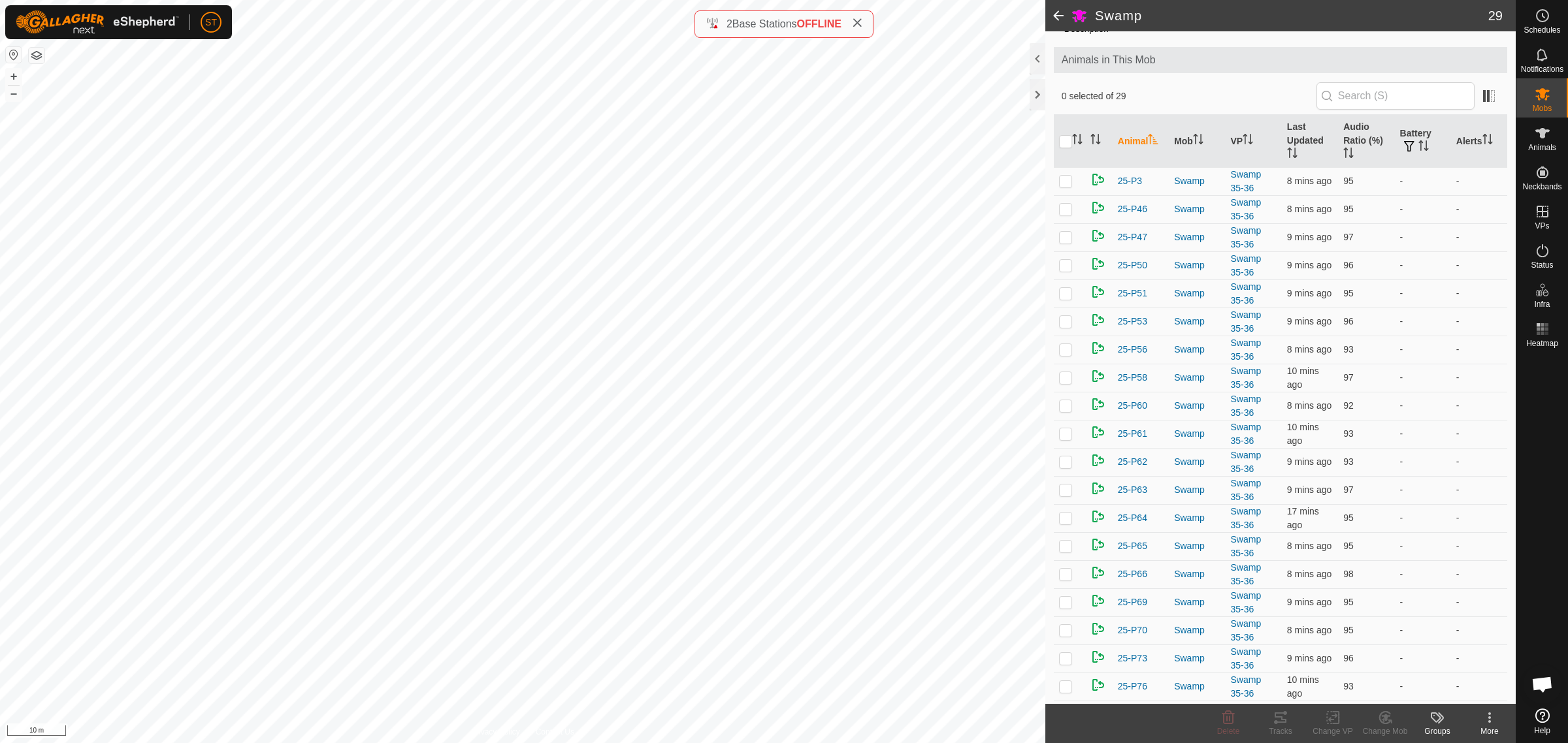
scroll to position [0, 0]
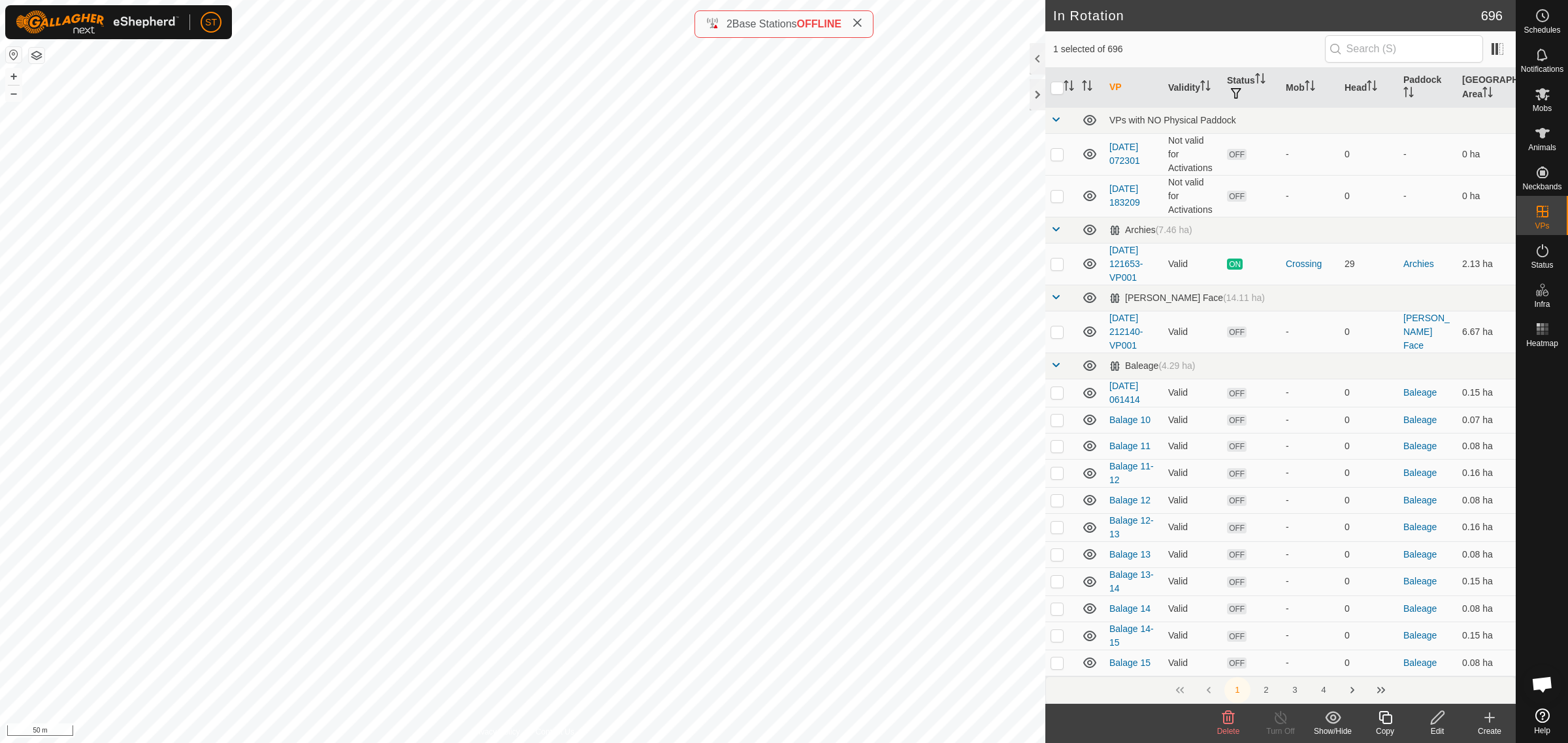
click at [1225, 717] on icon at bounding box center [1228, 717] width 15 height 15
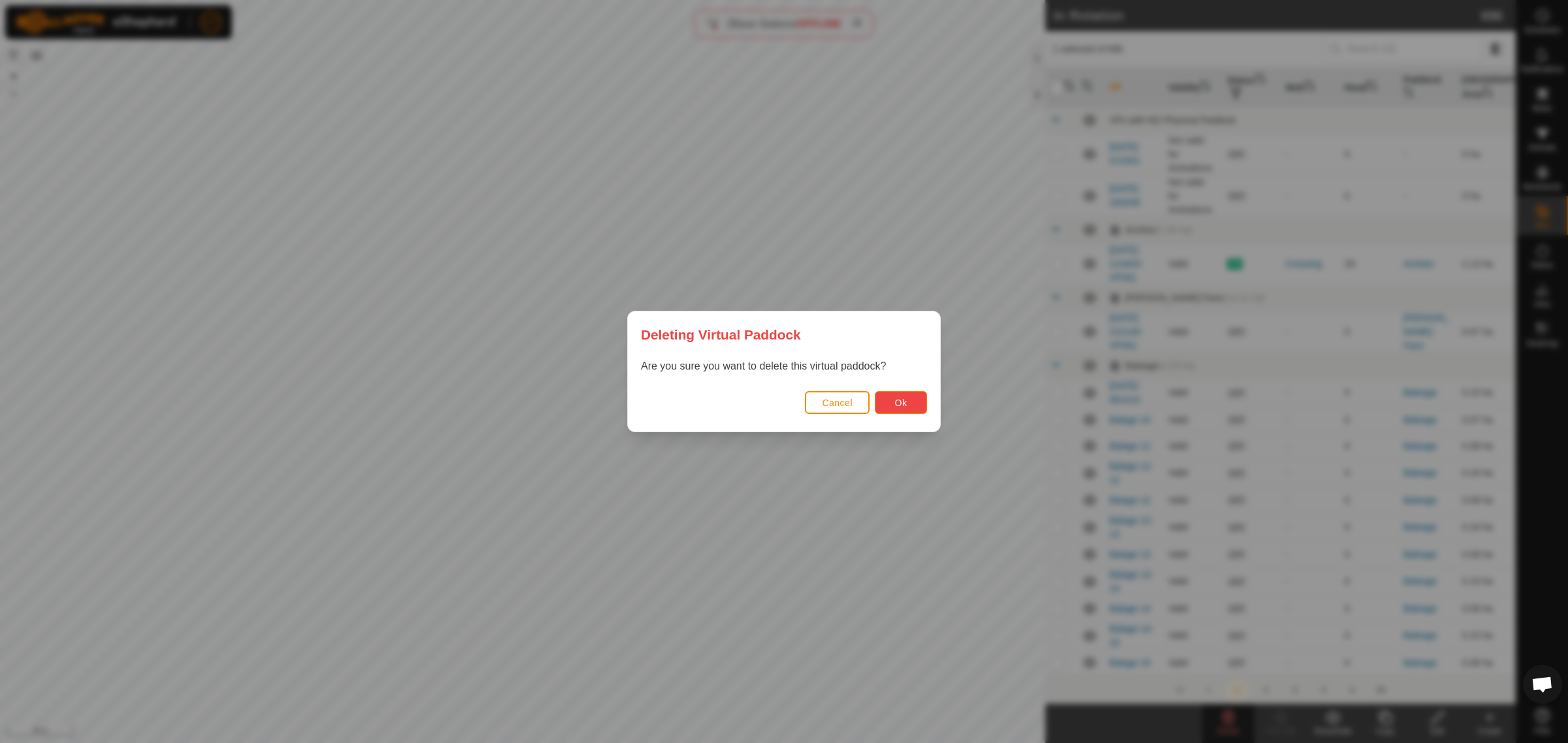
click at [892, 407] on button "Ok" at bounding box center [900, 402] width 52 height 23
